Goal: Task Accomplishment & Management: Manage account settings

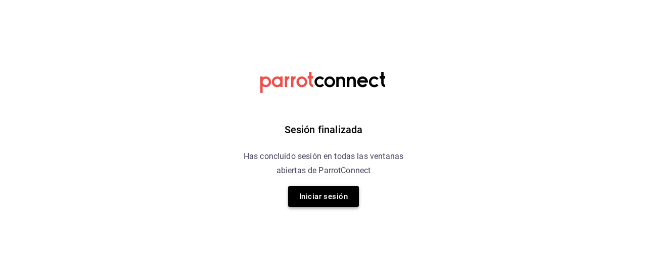
click at [311, 190] on button "Iniciar sesión" at bounding box center [323, 196] width 71 height 21
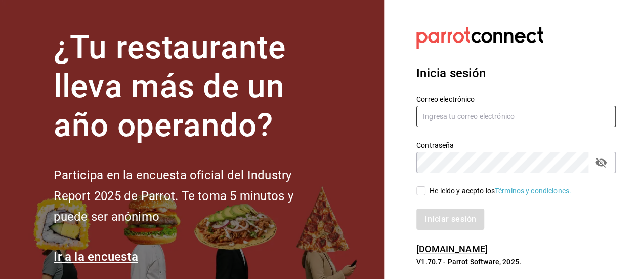
click at [430, 113] on input "text" at bounding box center [515, 116] width 199 height 21
type input "[PERSON_NAME][EMAIL_ADDRESS][DOMAIN_NAME]"
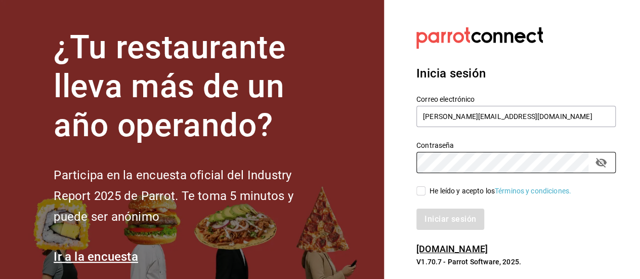
click at [424, 186] on label "He leído y acepto los Términos y condiciones." at bounding box center [493, 191] width 155 height 11
click at [424, 186] on input "He leído y acepto los Términos y condiciones." at bounding box center [420, 190] width 9 height 9
checkbox input "true"
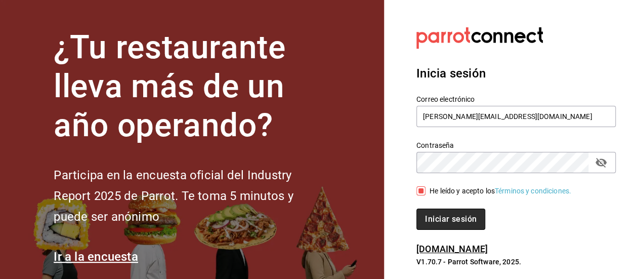
click at [447, 217] on button "Iniciar sesión" at bounding box center [450, 218] width 69 height 21
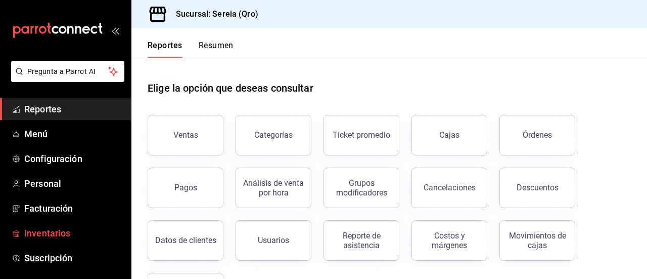
click at [52, 230] on span "Inventarios" at bounding box center [73, 233] width 99 height 14
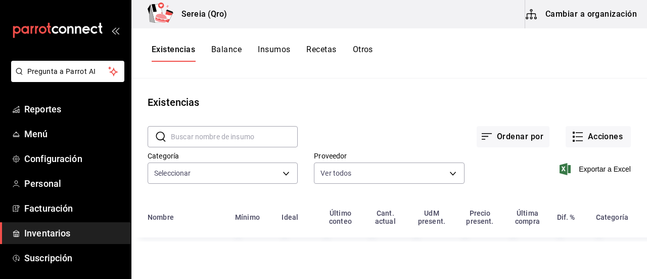
type input "253a8556-768b-48f4-97ad-f56f9d2085cf,5b3614d9-99e8-457f-a441-92e5bbe07c76,2bd65…"
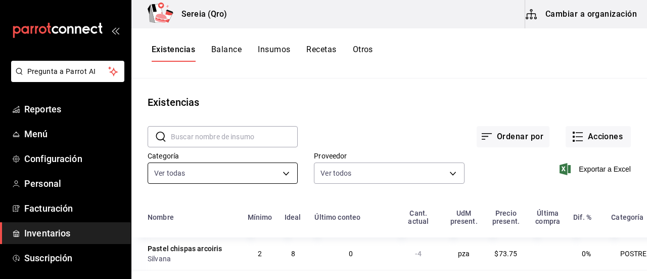
click at [283, 175] on body "Pregunta a Parrot AI Reportes Menú Configuración Personal Facturación Inventari…" at bounding box center [323, 136] width 647 height 272
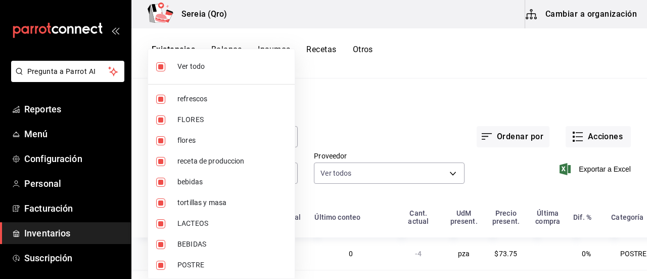
click at [328, 115] on div at bounding box center [323, 139] width 647 height 279
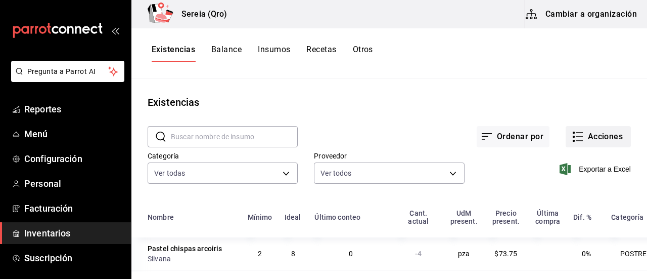
click at [573, 136] on rect "button" at bounding box center [574, 137] width 2 height 2
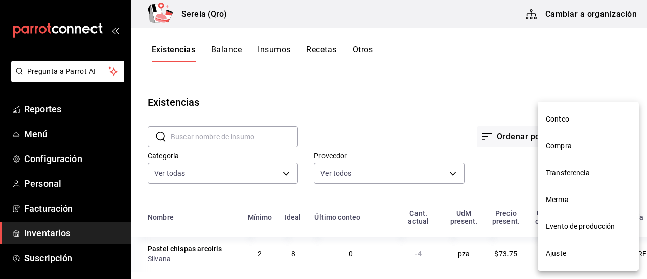
click at [508, 108] on div at bounding box center [323, 139] width 647 height 279
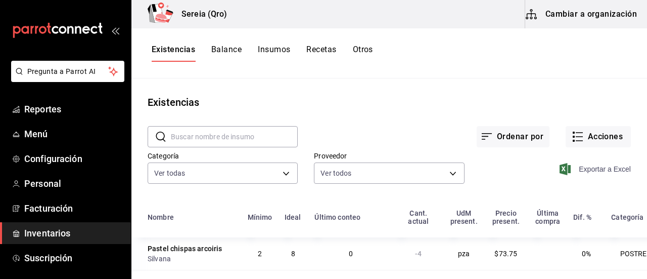
click at [606, 171] on span "Exportar a Excel" at bounding box center [596, 169] width 69 height 12
click at [576, 137] on icon "button" at bounding box center [579, 137] width 7 height 0
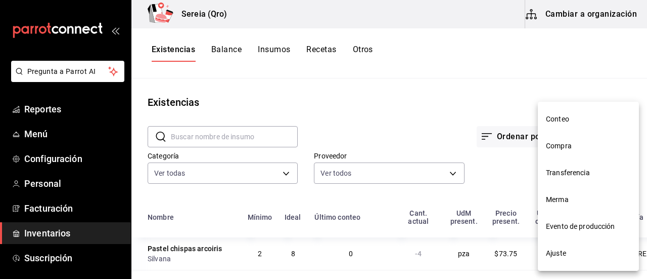
click at [561, 144] on span "Compra" at bounding box center [588, 146] width 85 height 11
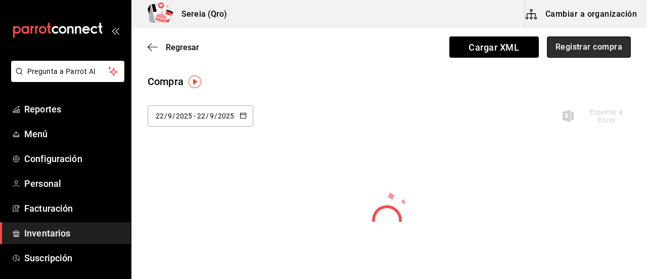
click at [570, 54] on button "Registrar compra" at bounding box center [589, 46] width 84 height 21
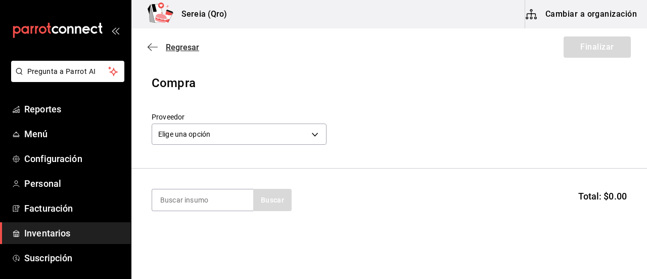
click at [149, 43] on icon "button" at bounding box center [153, 46] width 10 height 9
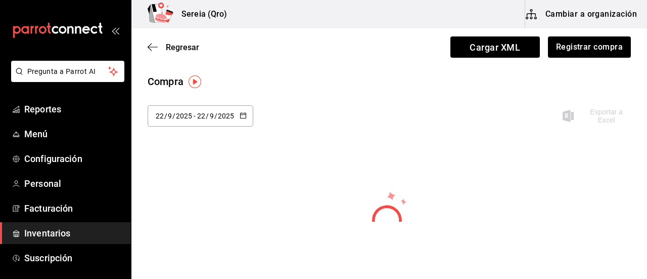
click at [241, 114] on \(Stroke\) "button" at bounding box center [243, 114] width 6 height 1
click at [167, 218] on li "Semana pasada" at bounding box center [196, 216] width 96 height 23
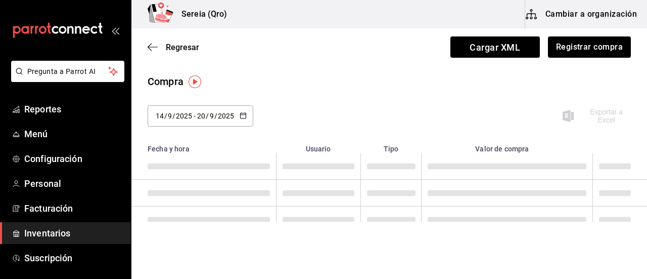
type input "2025-09-14"
type input "14"
type input "2025-09-20"
type input "20"
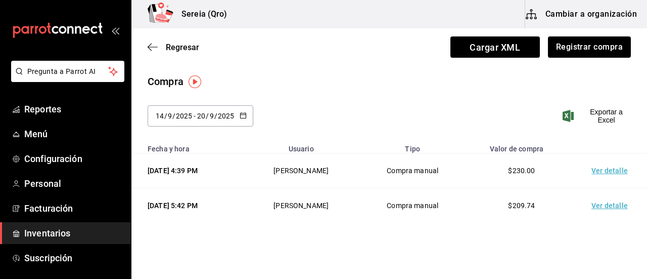
click at [599, 170] on td "Ver detalle" at bounding box center [611, 170] width 71 height 35
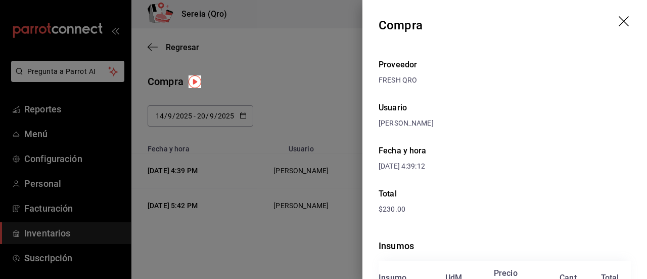
click at [619, 23] on icon "drag" at bounding box center [624, 21] width 10 height 10
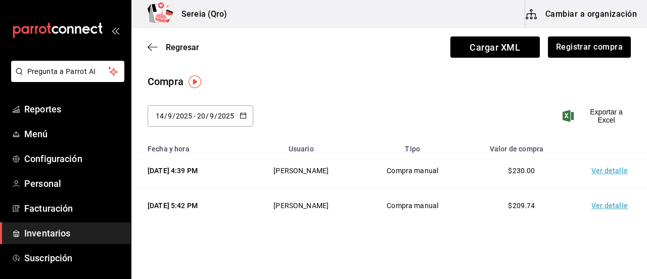
click at [601, 207] on td "Ver detalle" at bounding box center [611, 205] width 71 height 35
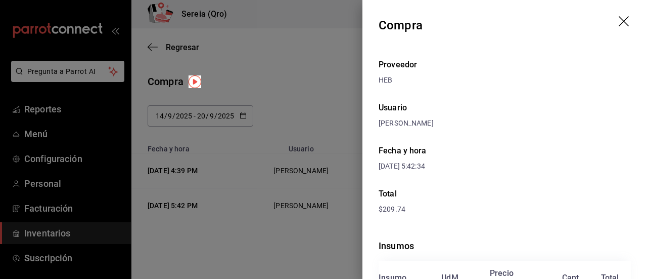
drag, startPoint x: 301, startPoint y: 75, endPoint x: 336, endPoint y: 75, distance: 34.9
click at [302, 75] on div at bounding box center [323, 139] width 647 height 279
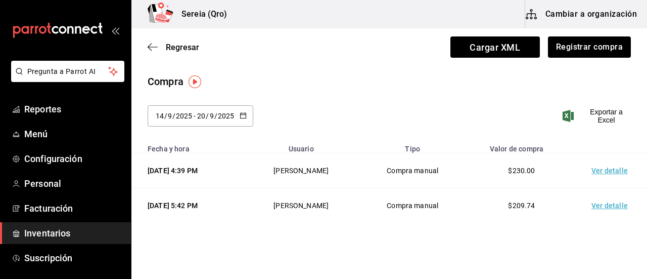
click at [244, 117] on \(Stroke\) "button" at bounding box center [243, 116] width 6 height 6
click at [247, 116] on div "2025-09-14 14 / 9 / 2025 - 2025-09-20 20 / 9 / 2025" at bounding box center [201, 115] width 106 height 21
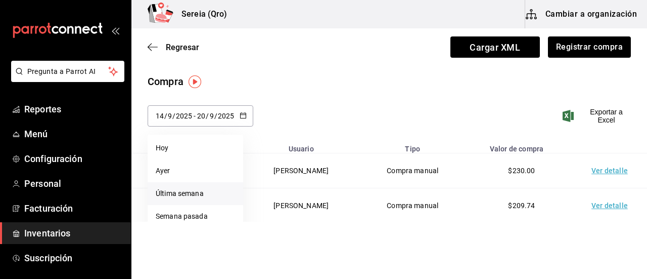
click at [173, 192] on li "Última semana" at bounding box center [196, 193] width 96 height 23
type input "2025-09-21"
type input "21"
type input "2025-09-22"
type input "22"
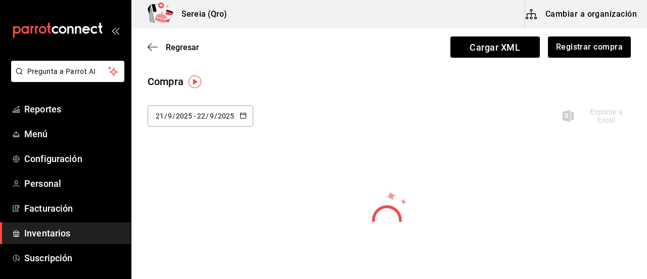
click at [244, 113] on \(Stroke\) "button" at bounding box center [243, 116] width 6 height 6
click at [179, 215] on li "Semana pasada" at bounding box center [196, 216] width 96 height 23
type input "2025-09-14"
type input "14"
type input "2025-09-20"
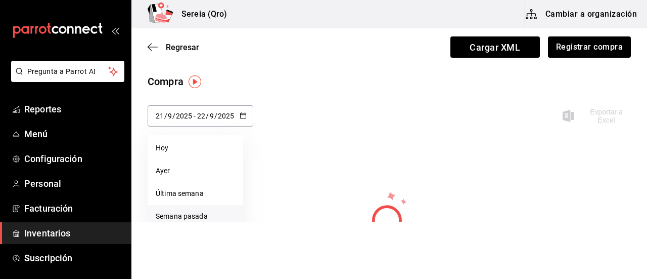
type input "20"
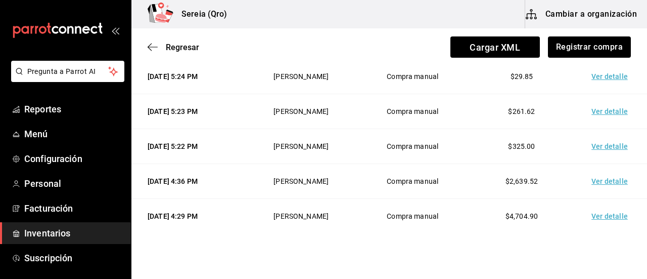
scroll to position [253, 0]
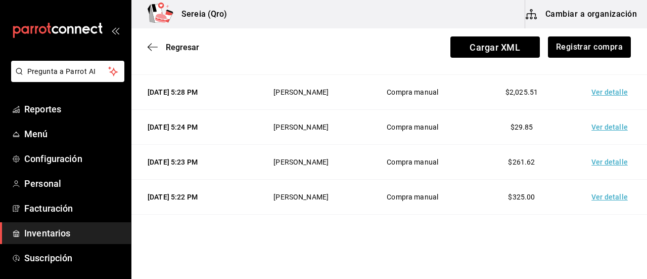
click at [604, 159] on td "Ver detalle" at bounding box center [611, 162] width 71 height 35
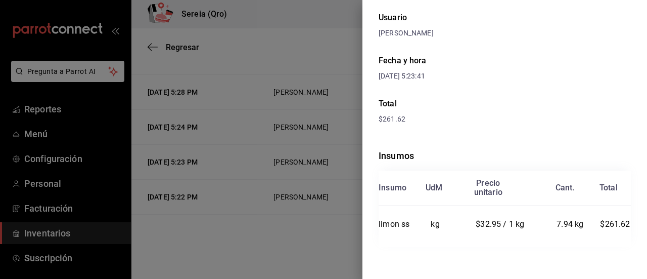
scroll to position [0, 0]
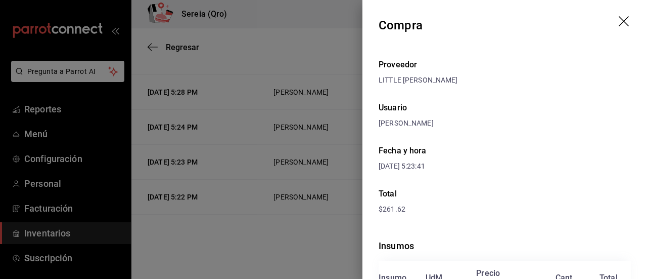
click at [620, 19] on icon "drag" at bounding box center [625, 22] width 12 height 12
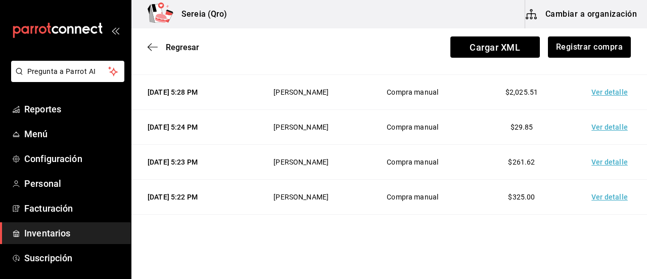
click at [602, 130] on td "Ver detalle" at bounding box center [611, 127] width 71 height 35
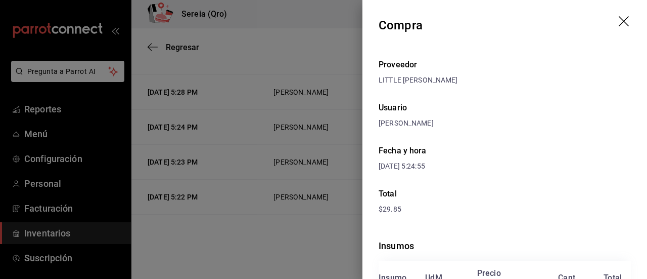
click at [619, 19] on icon "drag" at bounding box center [624, 21] width 10 height 10
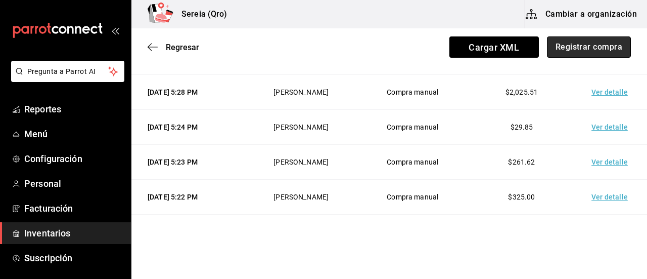
click at [584, 54] on button "Registrar compra" at bounding box center [589, 46] width 84 height 21
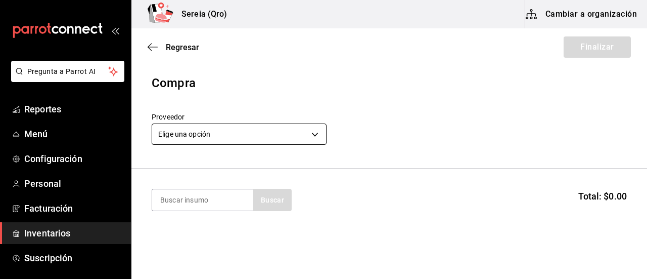
click at [315, 129] on body "Pregunta a Parrot AI Reportes Menú Configuración Personal Facturación Inventari…" at bounding box center [323, 110] width 647 height 221
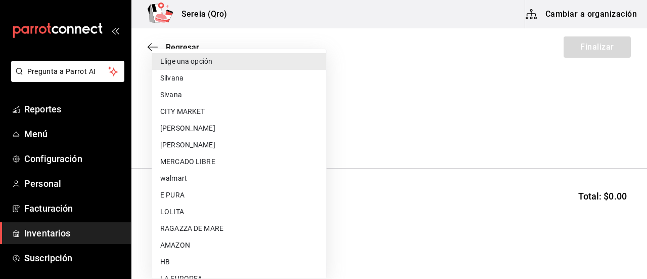
click at [173, 80] on li "Silvana" at bounding box center [239, 78] width 174 height 17
type input "e45a2ac8-9cd7-4e23-a3dc-8efd7a8c9d91"
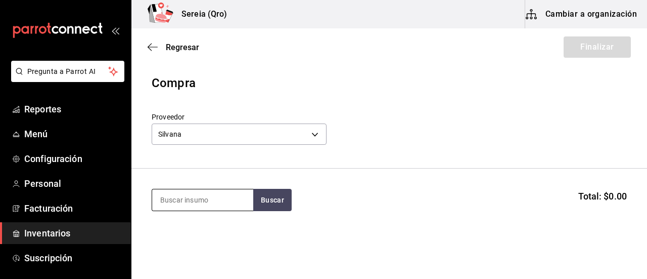
click at [173, 200] on input at bounding box center [202, 199] width 101 height 21
click at [267, 198] on button "Buscar" at bounding box center [272, 200] width 38 height 22
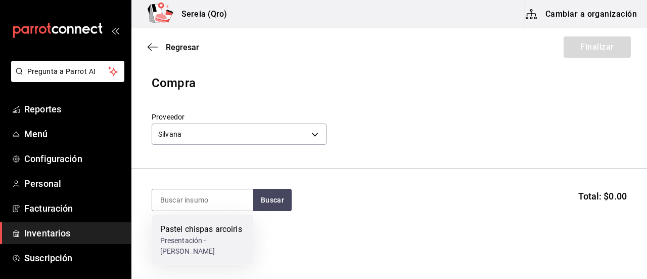
click at [190, 231] on div "Pastel chispas arcoiris" at bounding box center [202, 229] width 85 height 12
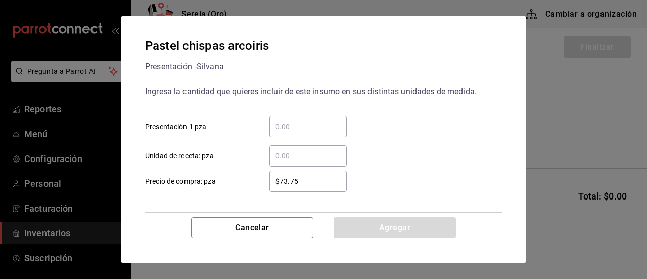
click at [289, 124] on input "​ Presentación 1 pza" at bounding box center [308, 126] width 77 height 12
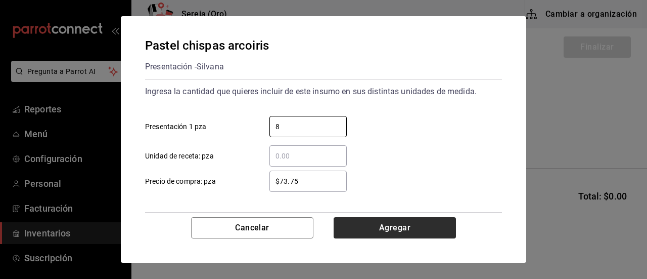
type input "8"
click at [405, 227] on button "Agregar" at bounding box center [395, 227] width 122 height 21
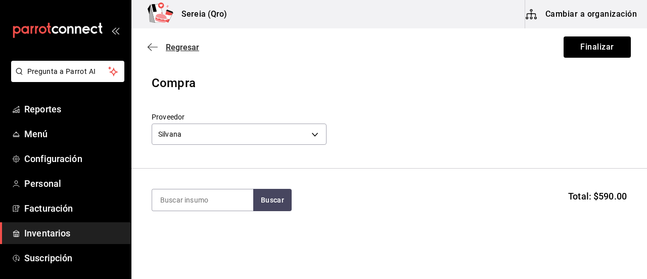
click at [155, 49] on icon "button" at bounding box center [153, 46] width 10 height 9
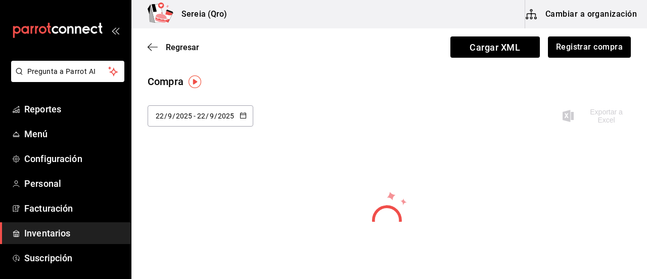
click at [53, 231] on span "Inventarios" at bounding box center [73, 233] width 99 height 14
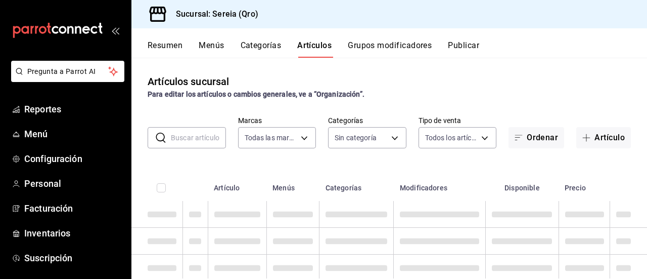
type input "e26cb55a-85e0-41b2-9155-b47575076aeb"
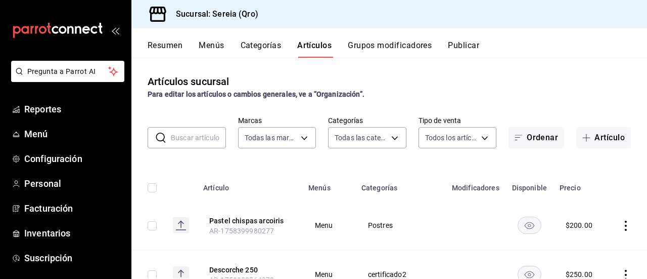
type input "2006e8ab-25de-46ac-9b12-e0f16751f5fe,60b8ec1b-19fc-44ab-b900-b31ad58b3909,f43c5…"
click at [59, 229] on span "Inventarios" at bounding box center [73, 233] width 99 height 14
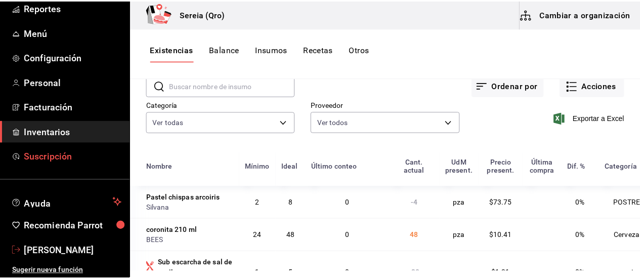
scroll to position [103, 0]
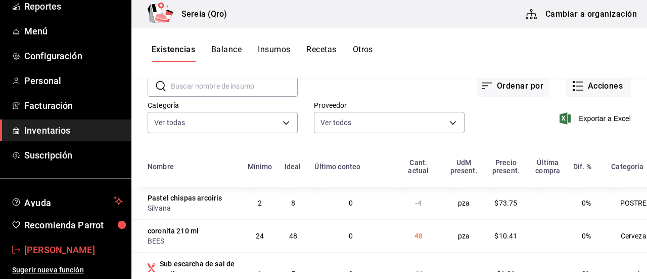
click at [50, 251] on span "[PERSON_NAME]" at bounding box center [73, 250] width 99 height 14
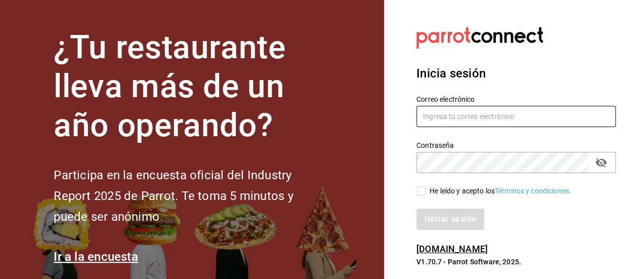
click at [443, 120] on input "text" at bounding box center [515, 116] width 199 height 21
type input "[PERSON_NAME][EMAIL_ADDRESS][DOMAIN_NAME]"
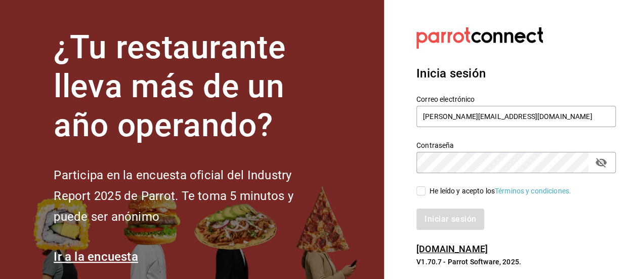
click at [424, 189] on input "He leído y acepto los Términos y condiciones." at bounding box center [420, 190] width 9 height 9
checkbox input "true"
click at [436, 218] on button "Iniciar sesión" at bounding box center [450, 218] width 69 height 21
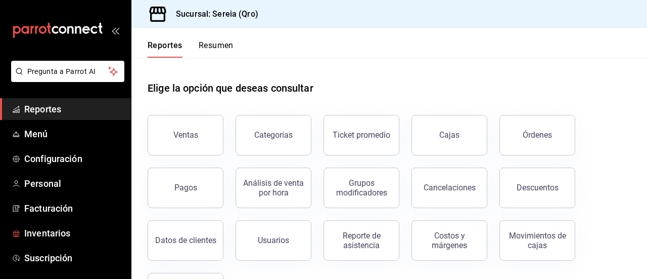
click at [41, 229] on span "Inventarios" at bounding box center [73, 233] width 99 height 14
